Goal: Book appointment/travel/reservation

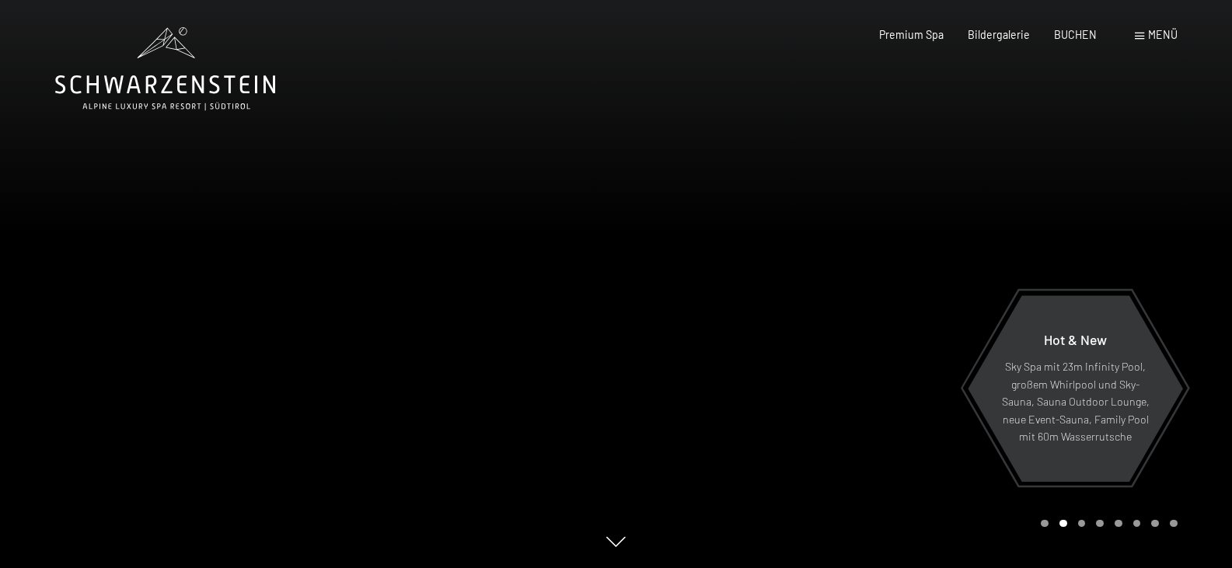
click at [1146, 33] on div "Menü" at bounding box center [1155, 35] width 43 height 16
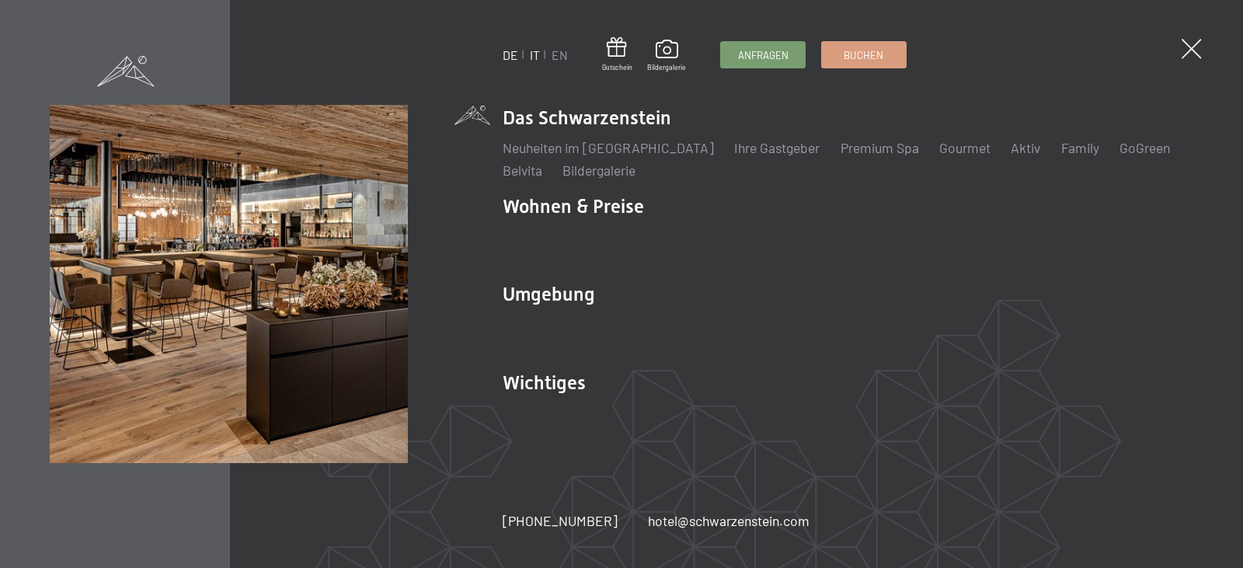
click at [531, 53] on link "IT" at bounding box center [535, 54] width 10 height 15
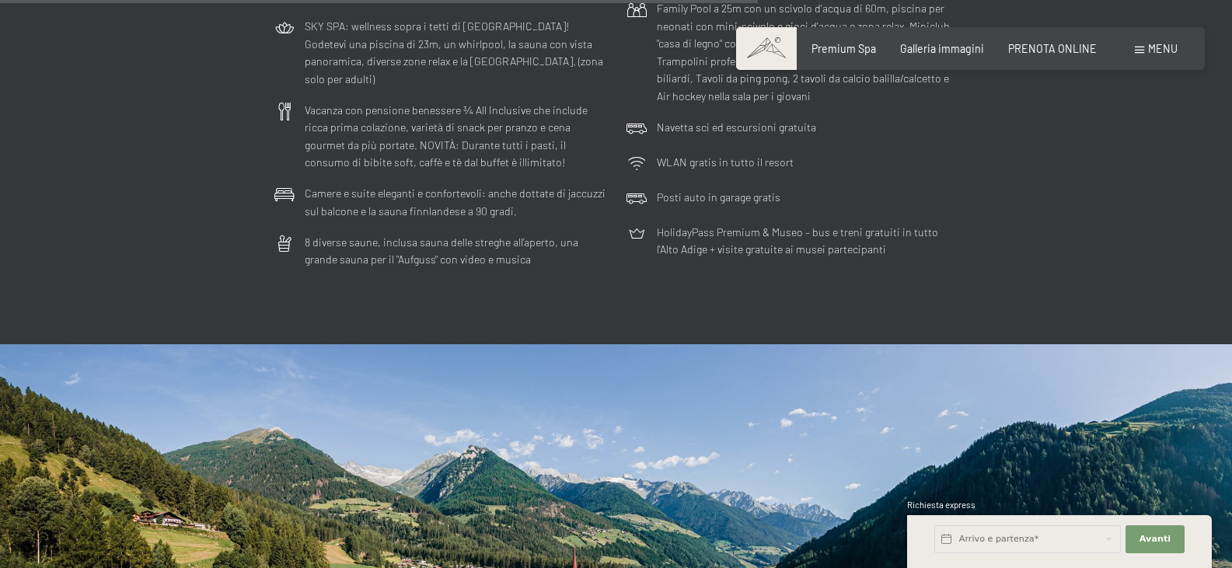
scroll to position [4429, 0]
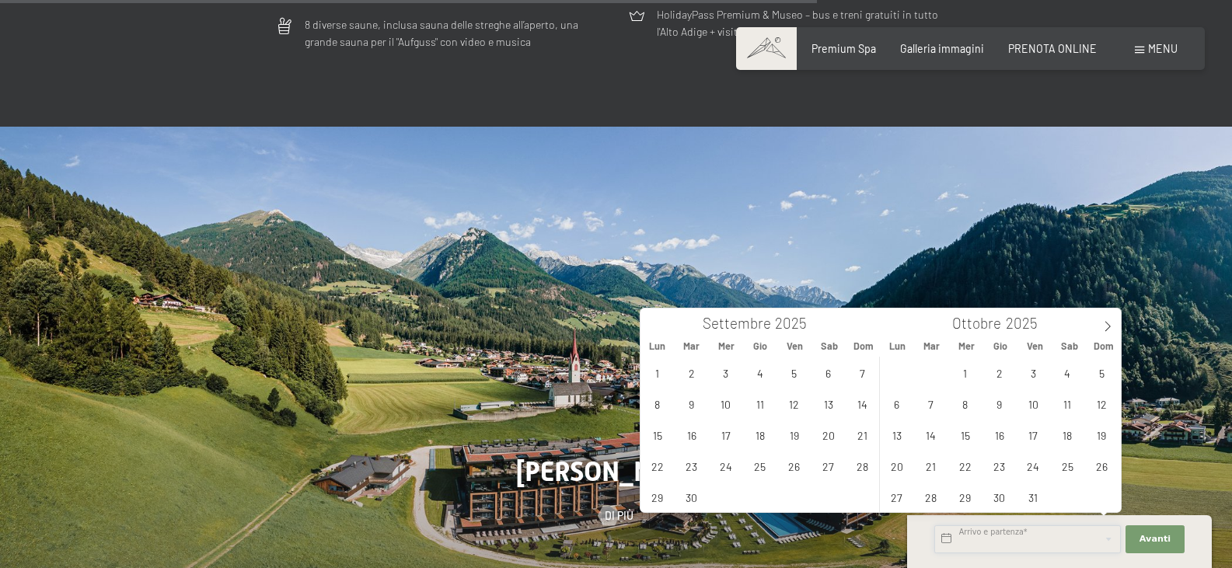
click at [1023, 542] on input "text" at bounding box center [1027, 539] width 186 height 28
click at [796, 375] on span "5" at bounding box center [794, 372] width 30 height 30
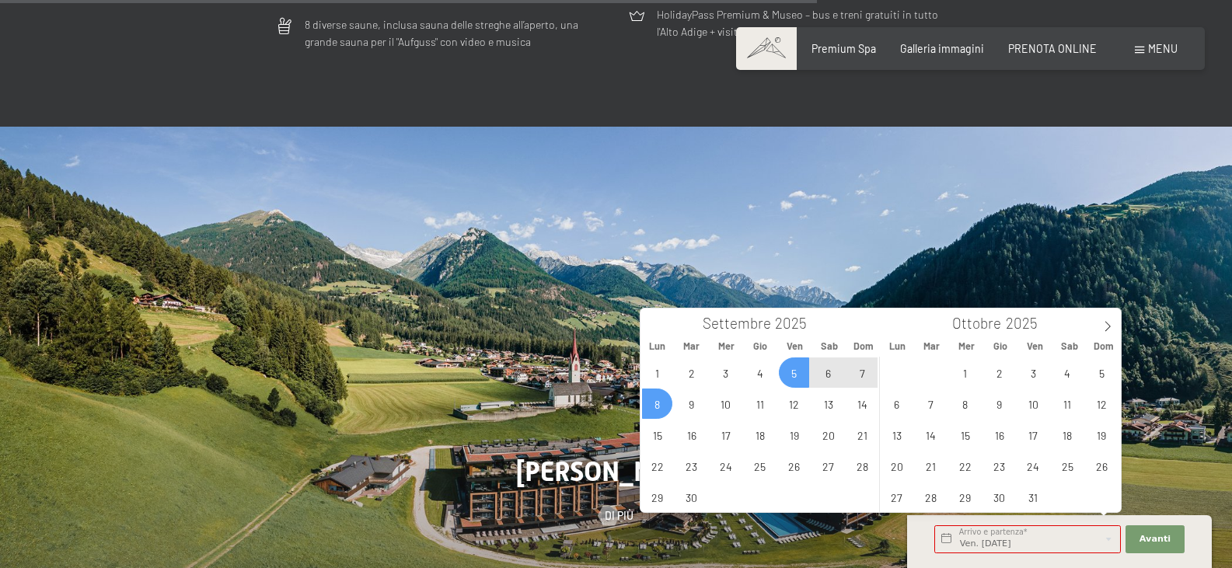
click at [668, 409] on span "8" at bounding box center [657, 404] width 30 height 30
type input "Ven. 05/09/2025 - Lun. 08/09/2025"
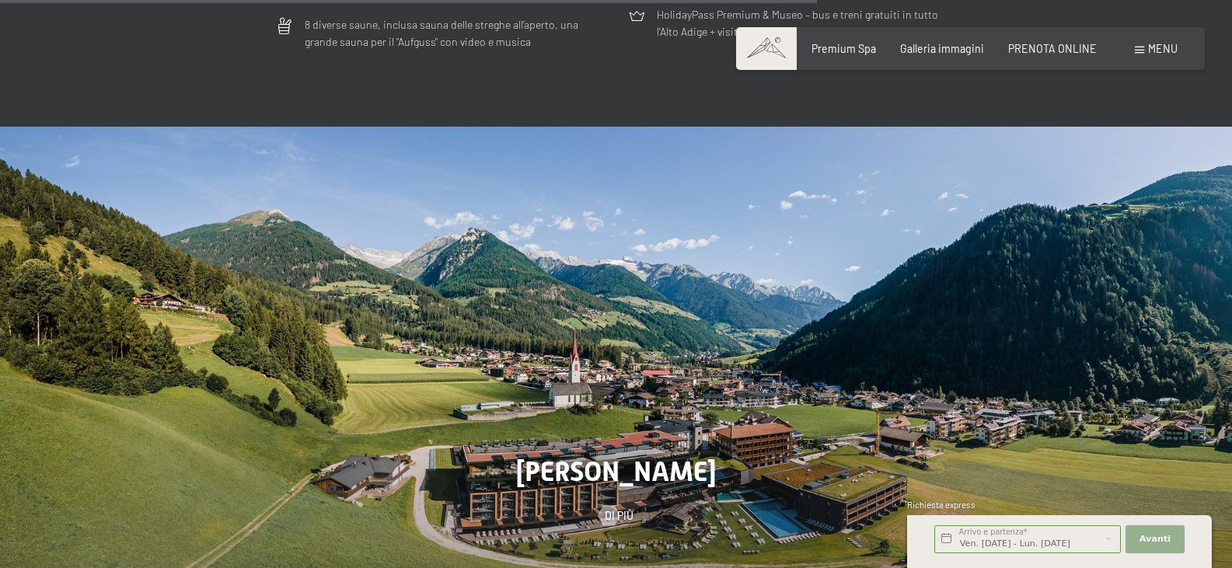
click at [1145, 543] on span "Avanti" at bounding box center [1154, 539] width 31 height 12
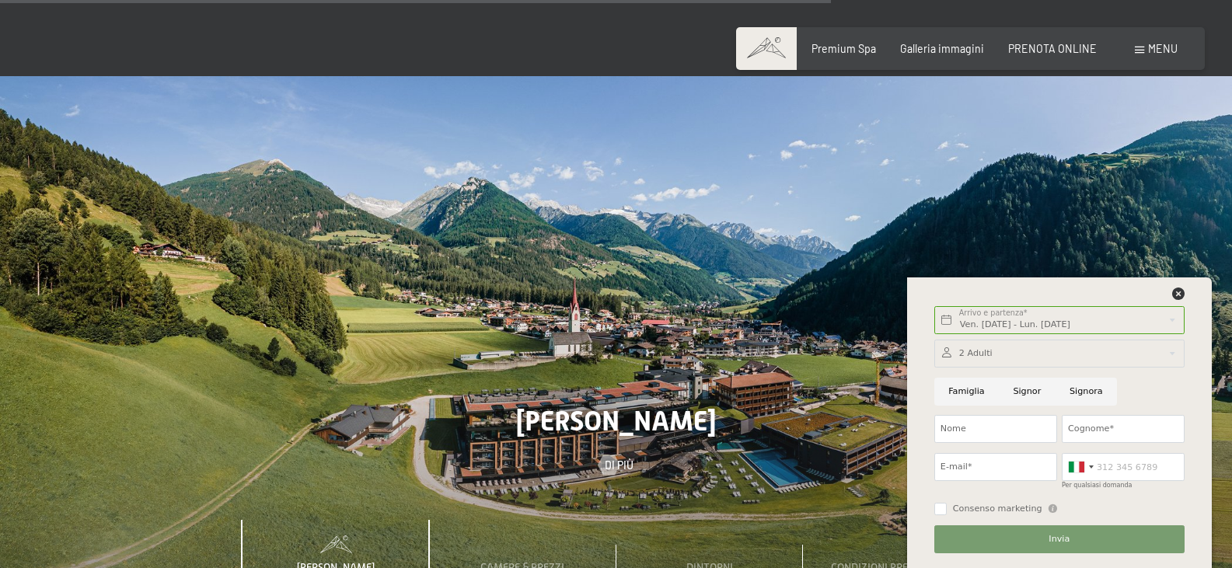
scroll to position [4507, 0]
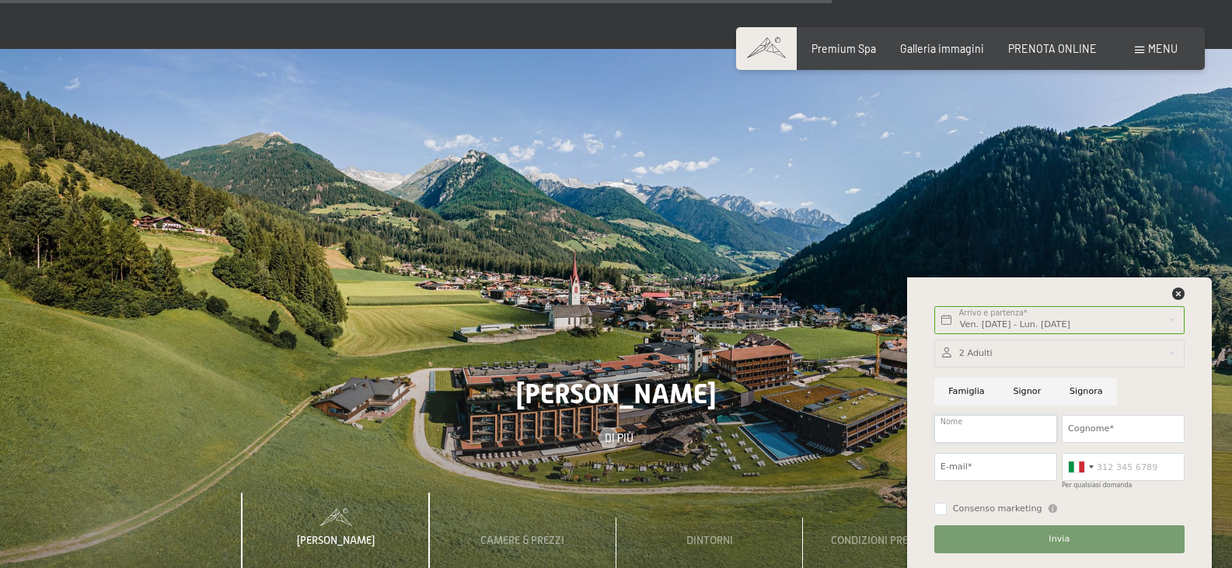
click at [1002, 427] on input "Nome" at bounding box center [995, 429] width 123 height 28
type input "monica"
click at [1117, 432] on input "Cognome*" at bounding box center [1122, 429] width 123 height 28
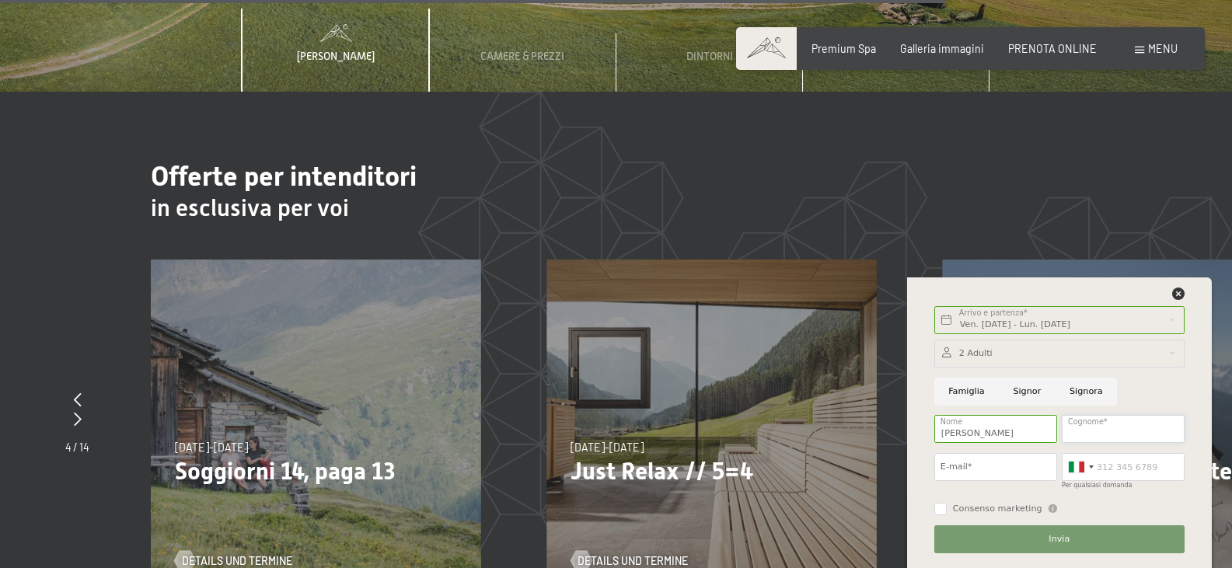
scroll to position [5128, 0]
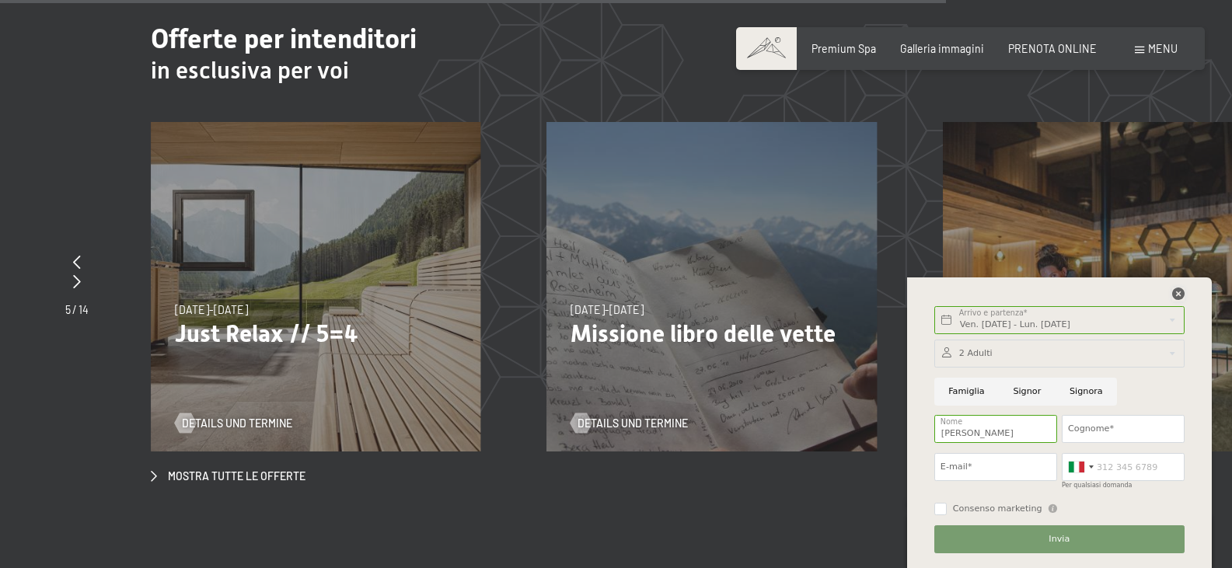
click at [1179, 293] on icon at bounding box center [1178, 293] width 12 height 12
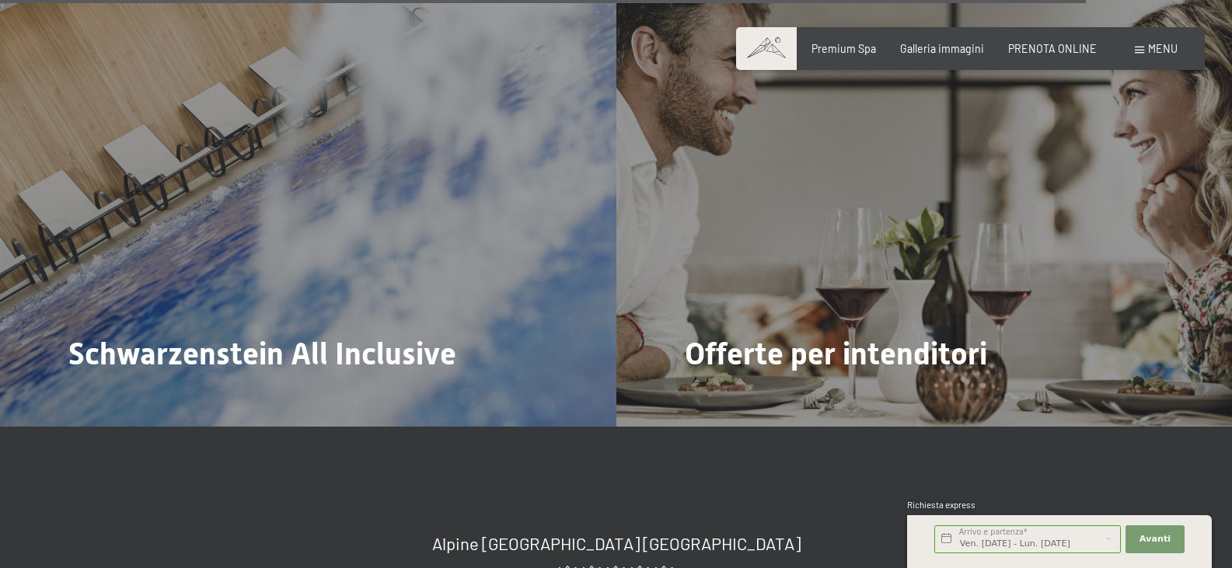
scroll to position [5504, 0]
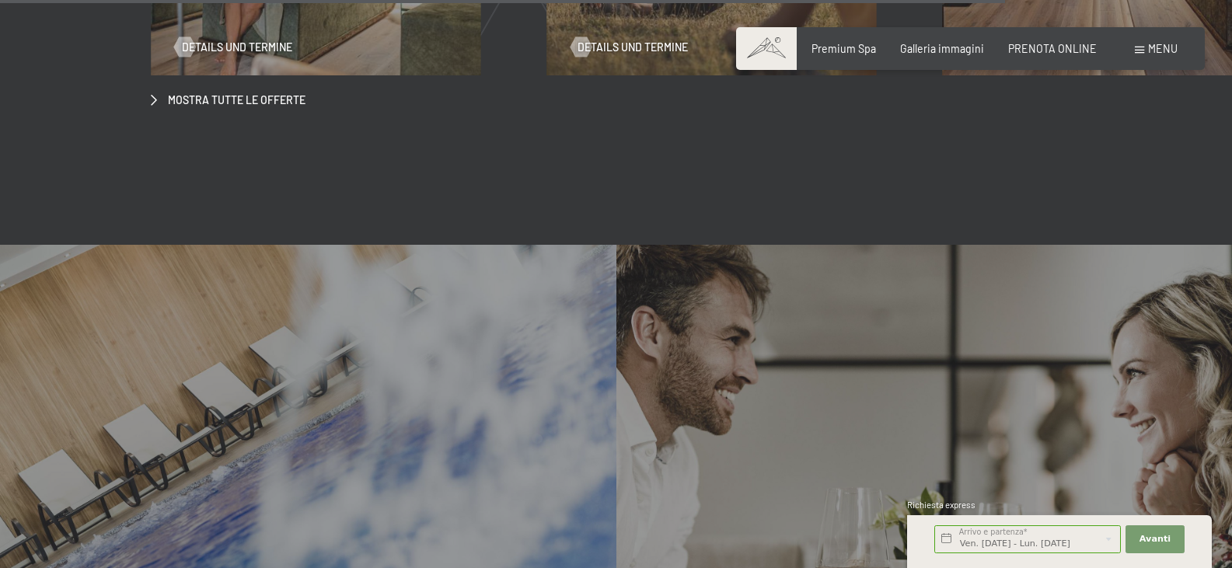
click at [1142, 48] on span at bounding box center [1138, 50] width 9 height 7
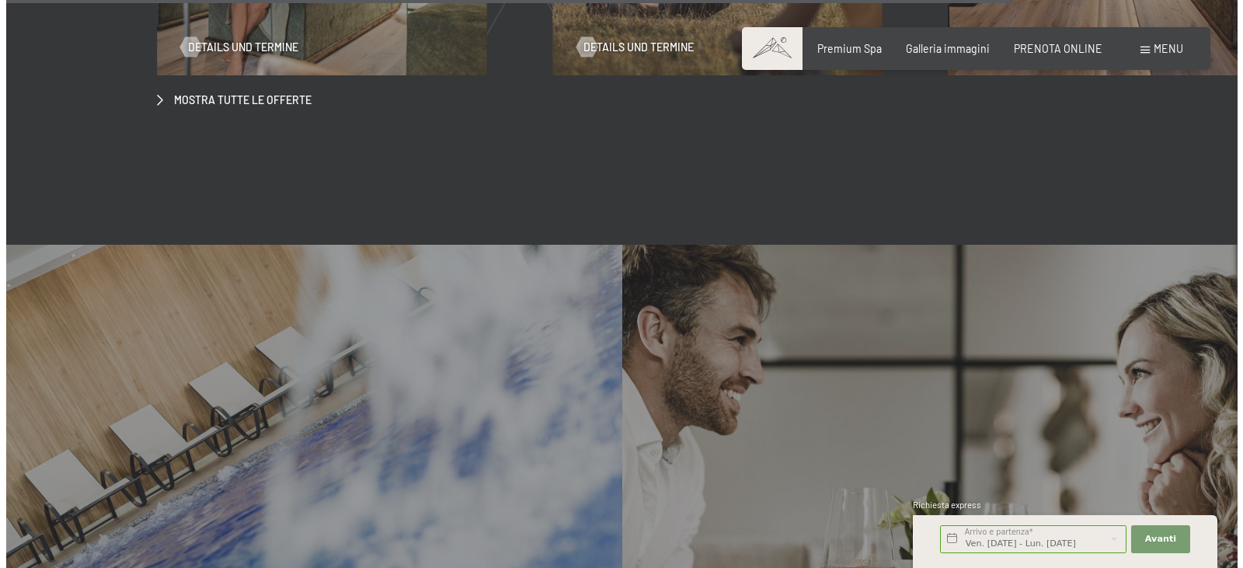
scroll to position [5535, 0]
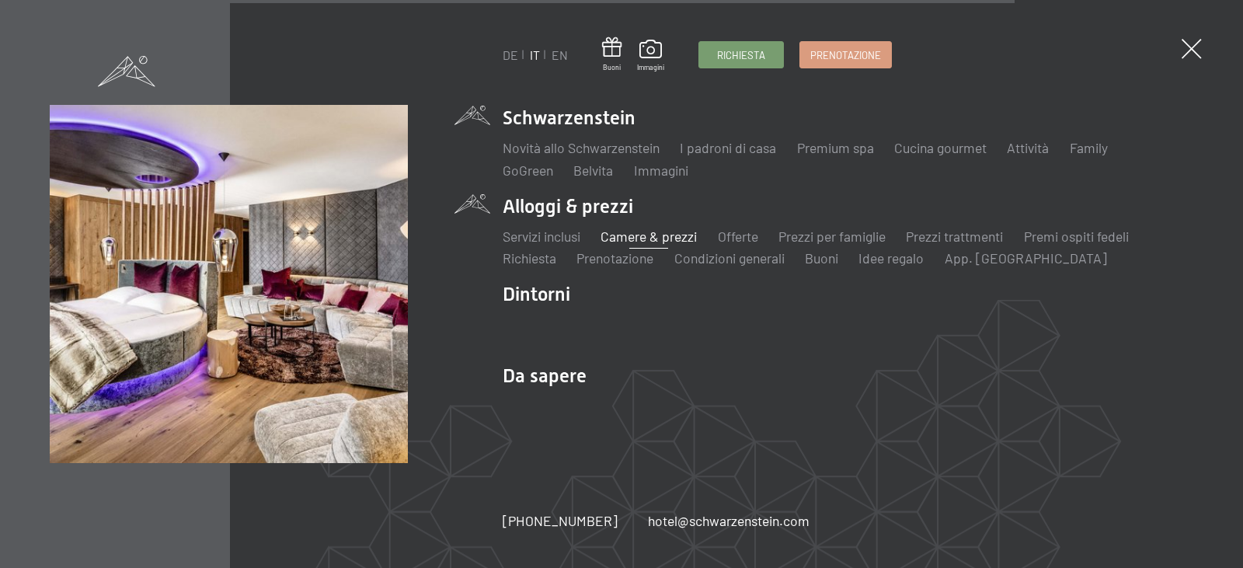
click at [615, 231] on link "Camere & prezzi" at bounding box center [649, 236] width 96 height 17
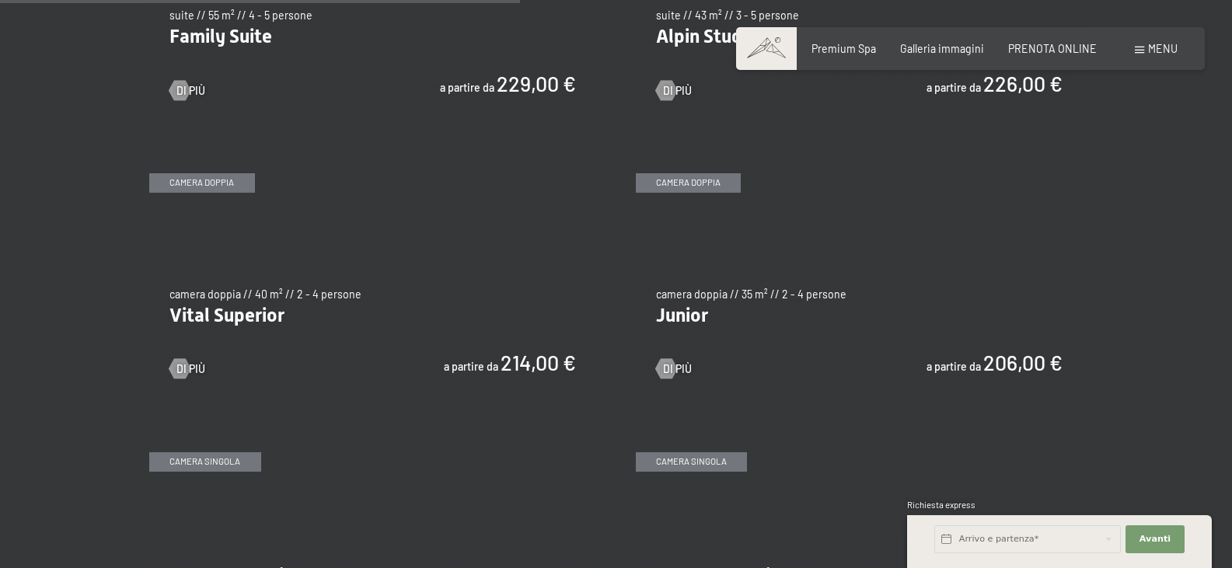
scroll to position [1865, 0]
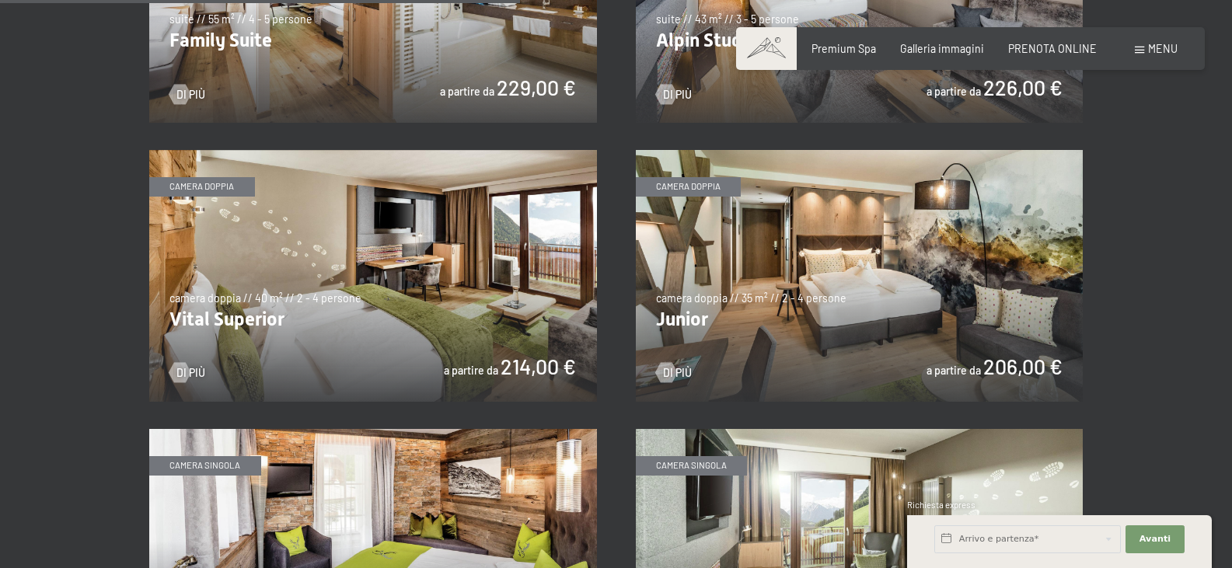
click at [960, 368] on img at bounding box center [860, 276] width 448 height 252
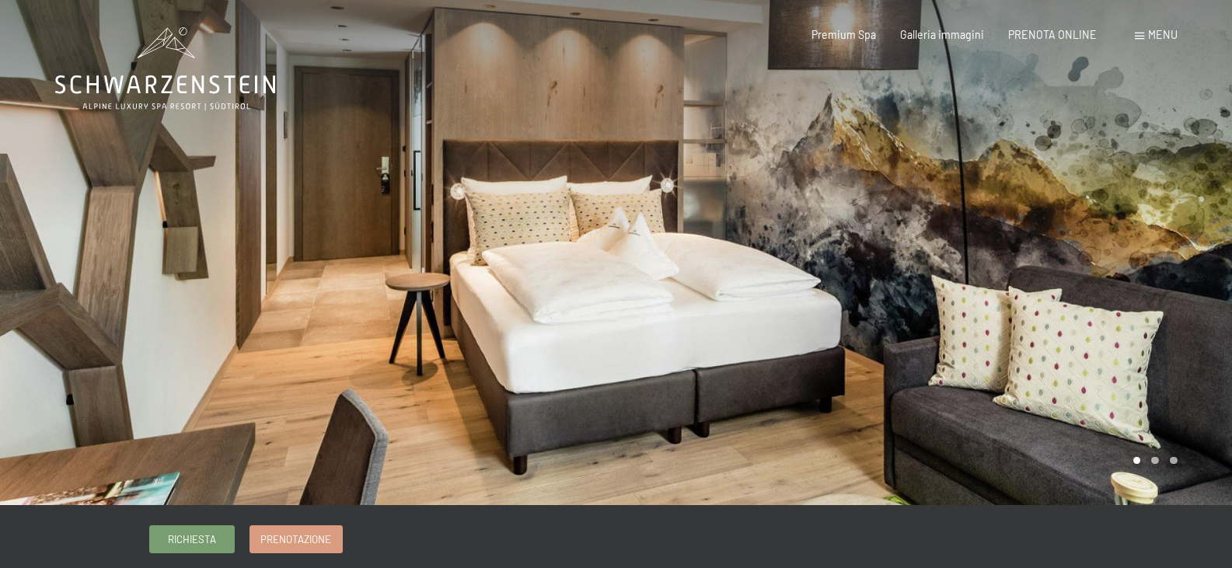
click at [950, 366] on div at bounding box center [924, 252] width 616 height 505
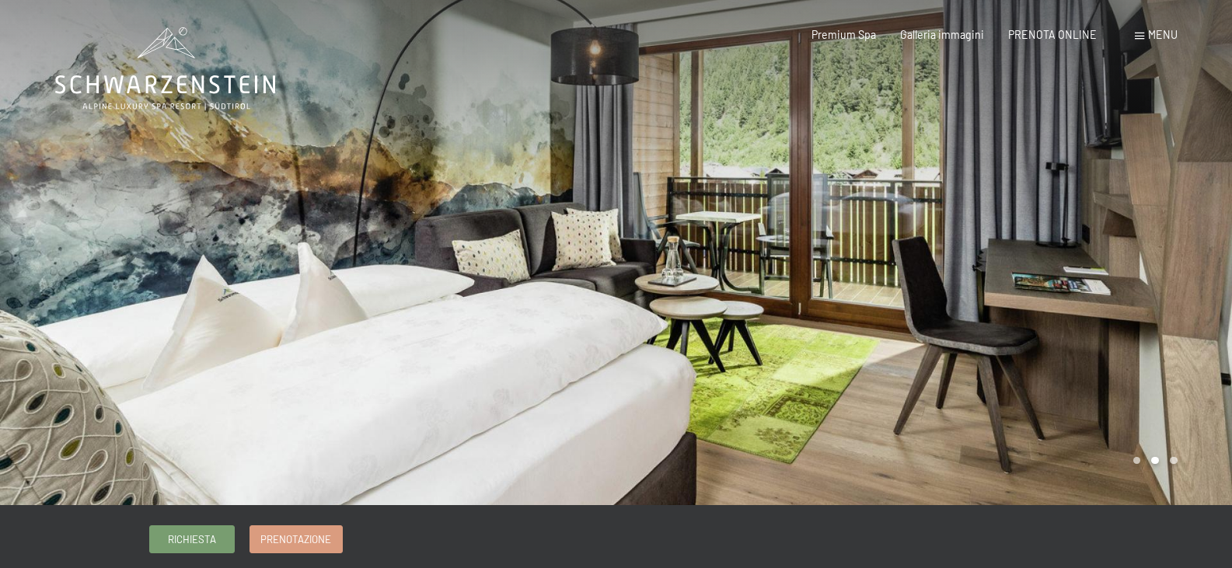
click at [950, 365] on div at bounding box center [924, 252] width 616 height 505
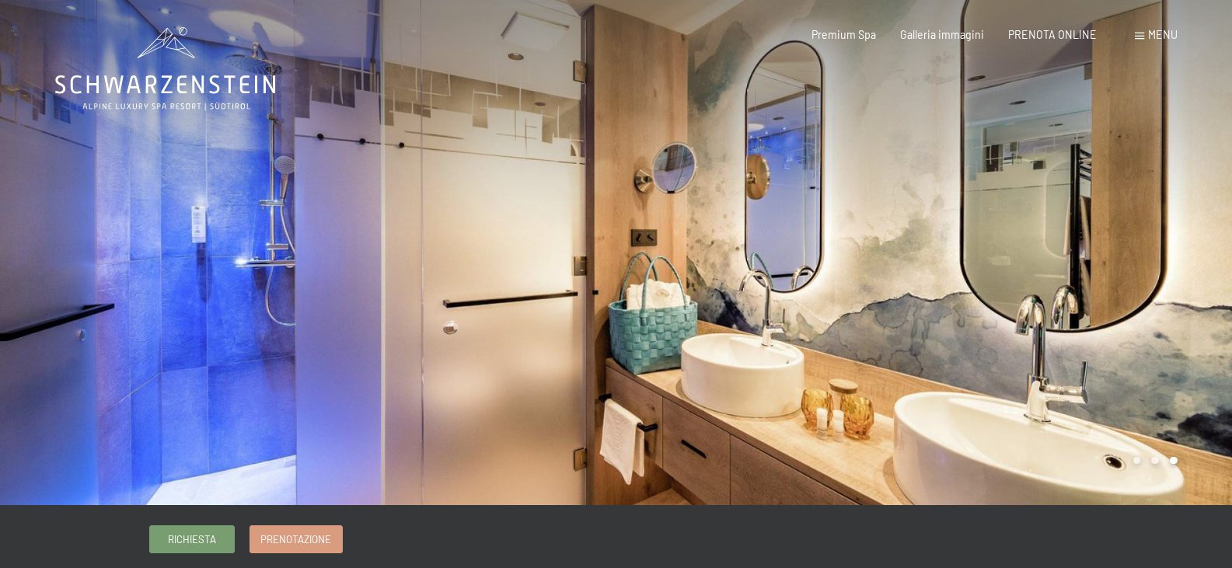
click at [950, 365] on div at bounding box center [924, 252] width 616 height 505
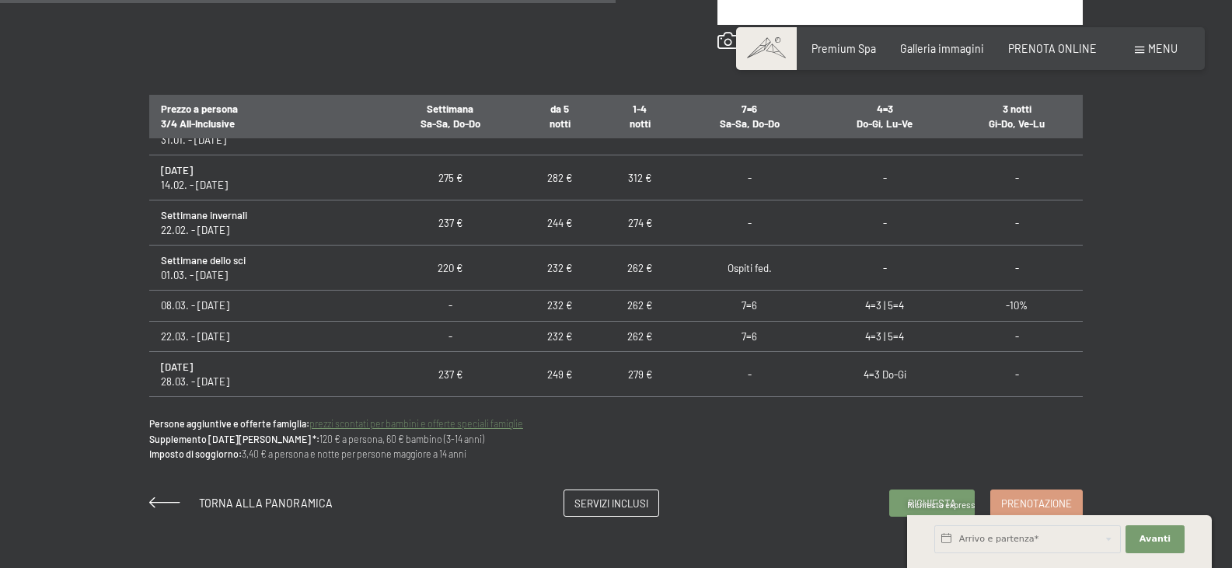
scroll to position [646, 0]
